Goal: Task Accomplishment & Management: Manage account settings

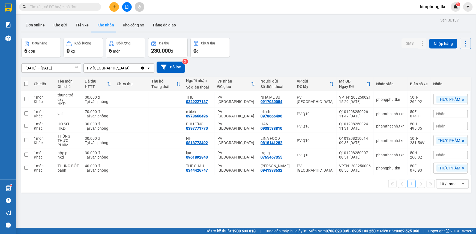
click at [427, 7] on span "kimphung.tkn" at bounding box center [433, 6] width 35 height 7
click at [426, 16] on span "Đăng xuất" at bounding box center [435, 17] width 24 height 6
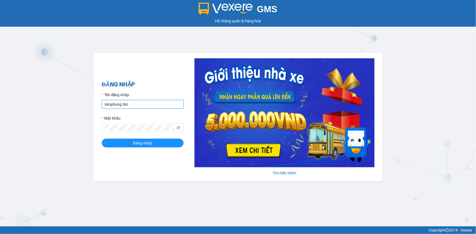
click at [148, 105] on input "kimphung.tkn" at bounding box center [143, 104] width 82 height 9
type input "phamdung.tkn"
click at [150, 142] on span "Đăng nhập" at bounding box center [142, 143] width 19 height 6
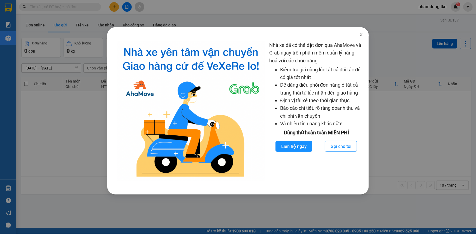
click at [362, 36] on icon "close" at bounding box center [361, 34] width 4 height 4
